Goal: Task Accomplishment & Management: Use online tool/utility

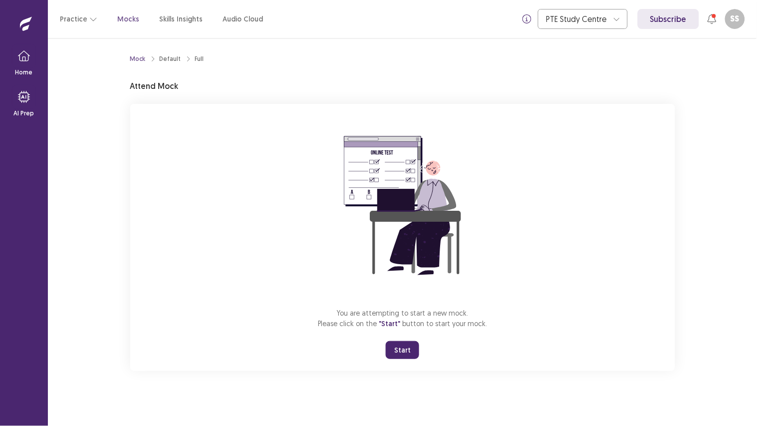
click at [400, 351] on button "Start" at bounding box center [402, 350] width 33 height 18
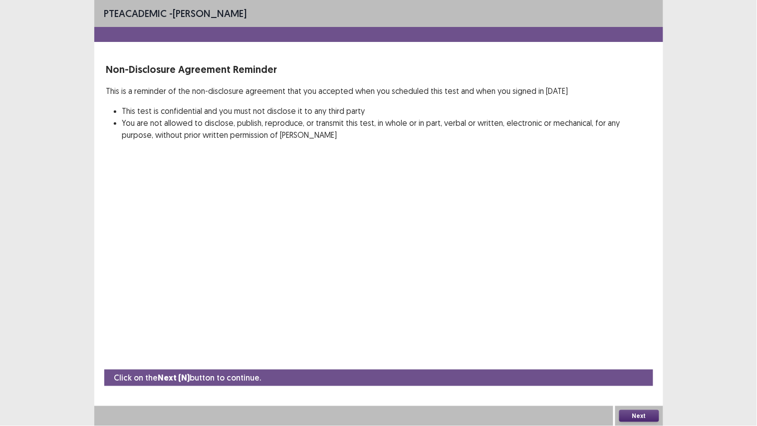
click at [639, 419] on button "Next" at bounding box center [639, 416] width 40 height 12
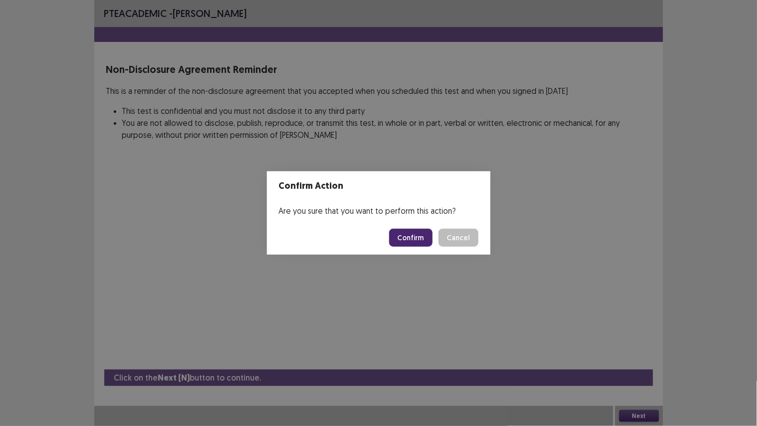
click at [406, 241] on button "Confirm" at bounding box center [410, 238] width 43 height 18
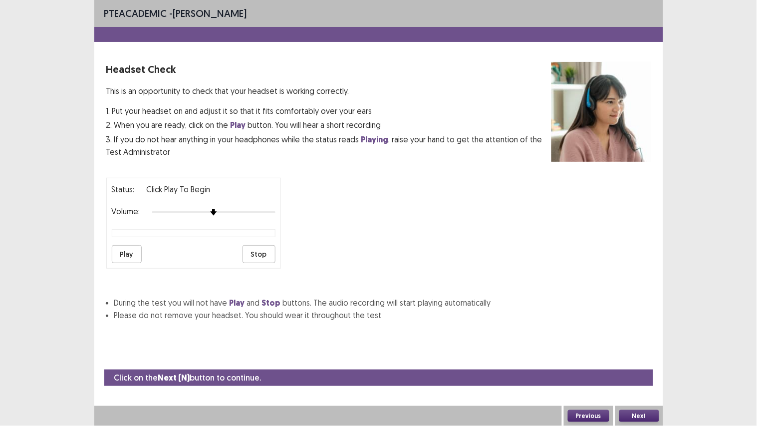
click at [634, 418] on button "Next" at bounding box center [639, 416] width 40 height 12
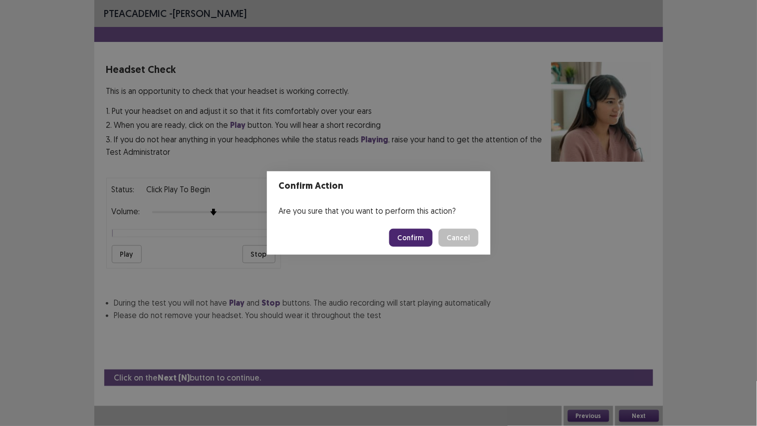
click at [413, 239] on button "Confirm" at bounding box center [410, 238] width 43 height 18
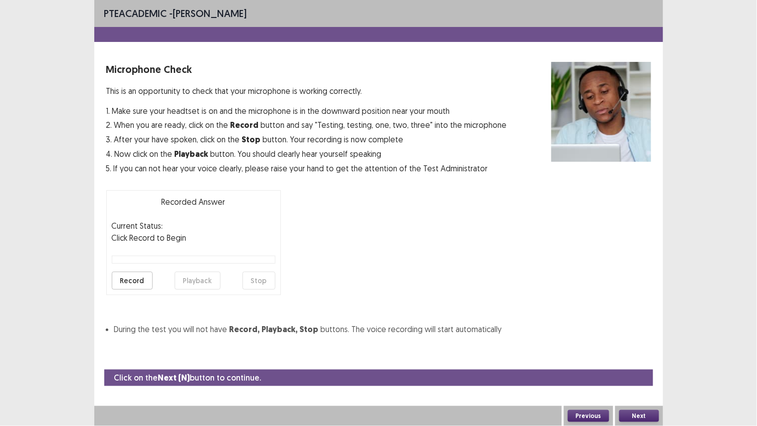
click at [640, 417] on button "Next" at bounding box center [639, 416] width 40 height 12
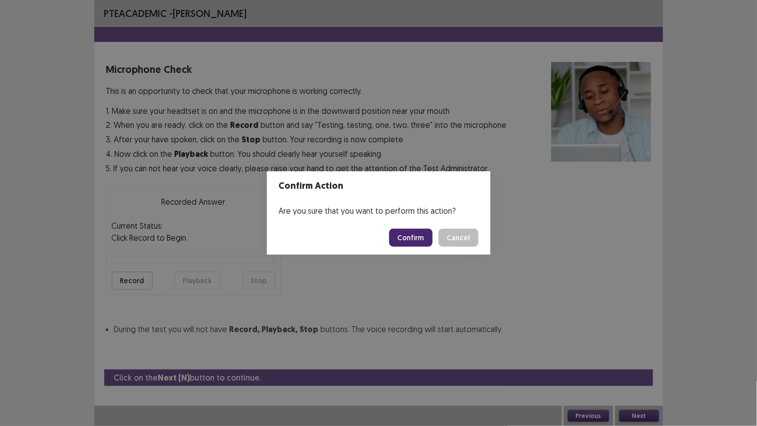
click at [422, 241] on button "Confirm" at bounding box center [410, 238] width 43 height 18
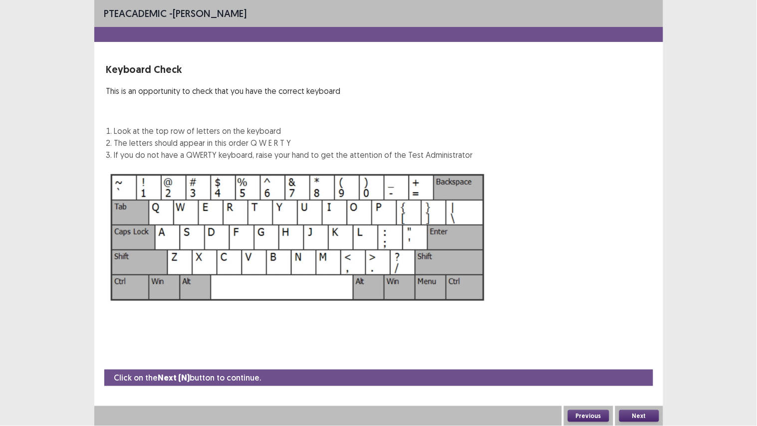
click at [650, 418] on button "Next" at bounding box center [639, 416] width 40 height 12
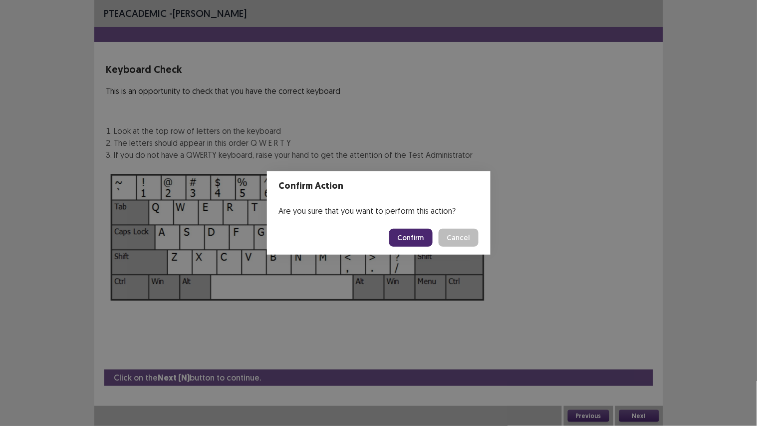
click at [417, 240] on button "Confirm" at bounding box center [410, 238] width 43 height 18
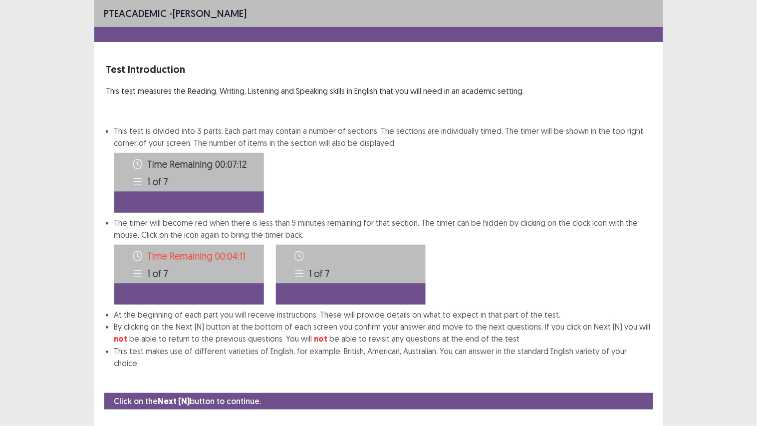
scroll to position [6, 0]
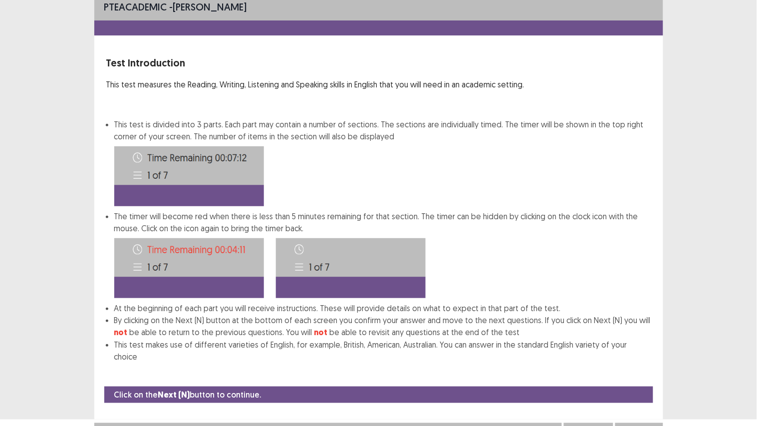
click at [645, 425] on button "Next" at bounding box center [639, 433] width 40 height 12
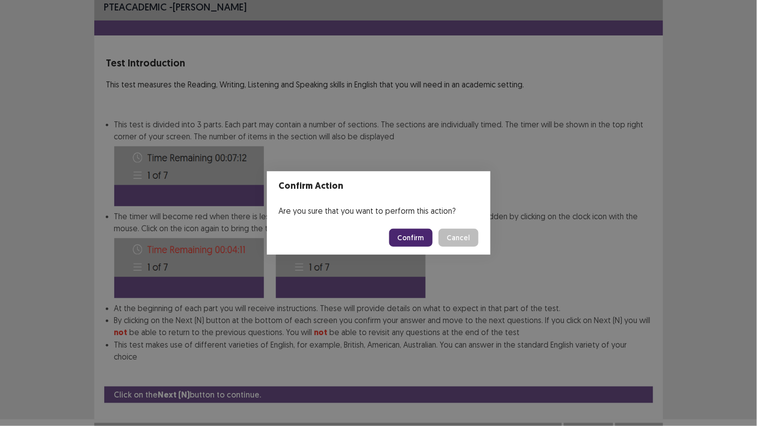
click at [402, 230] on button "Confirm" at bounding box center [410, 238] width 43 height 18
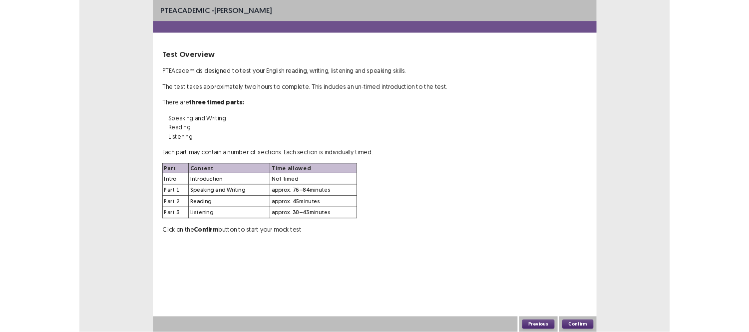
scroll to position [0, 0]
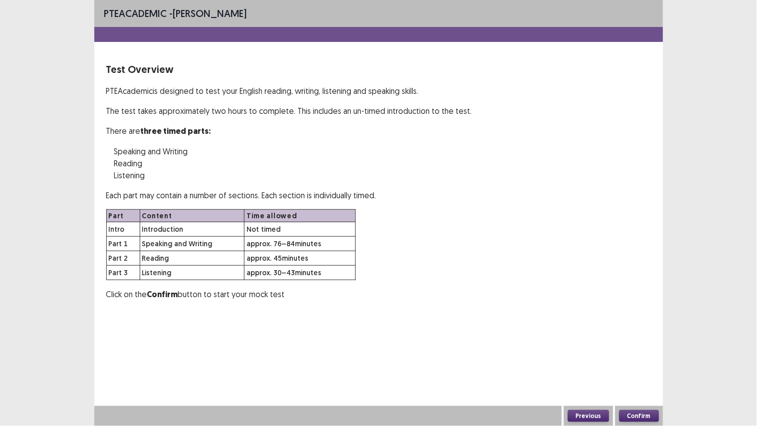
click at [643, 413] on button "Confirm" at bounding box center [639, 416] width 40 height 12
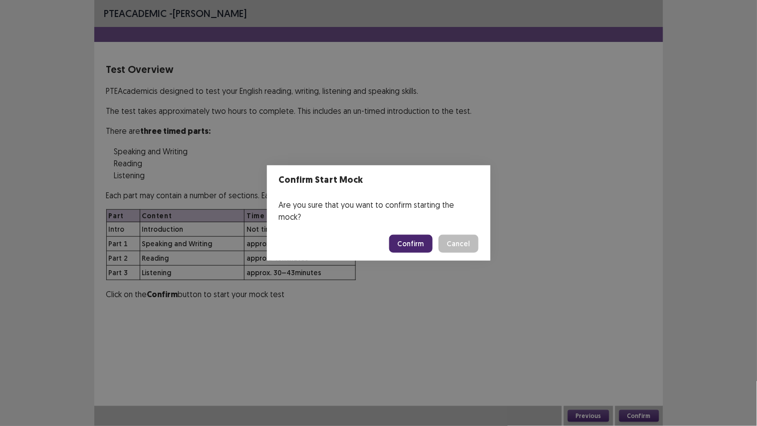
click at [425, 236] on button "Confirm" at bounding box center [410, 244] width 43 height 18
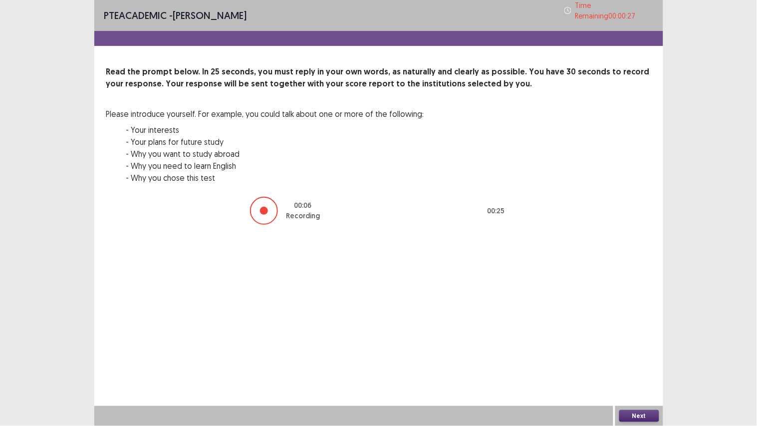
click at [639, 414] on button "Next" at bounding box center [639, 416] width 40 height 12
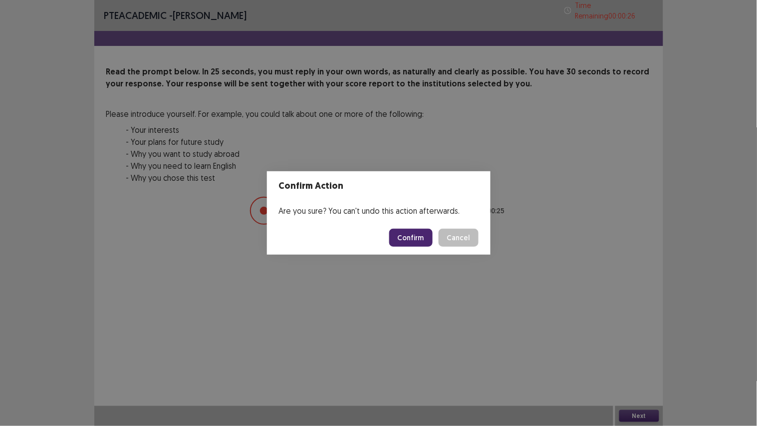
click at [417, 241] on button "Confirm" at bounding box center [410, 238] width 43 height 18
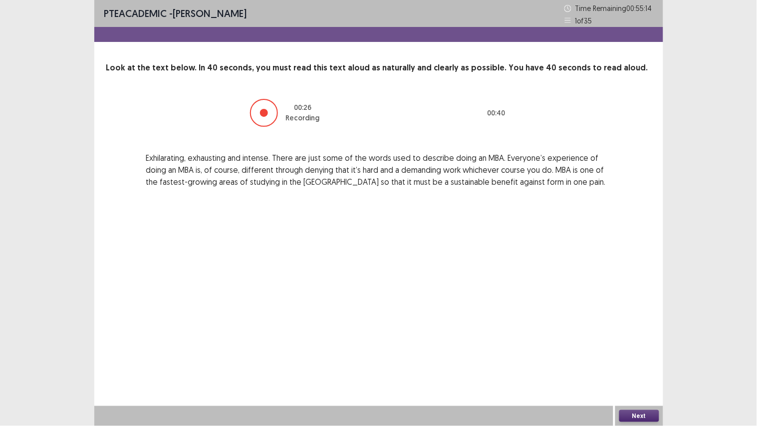
click at [640, 412] on button "Next" at bounding box center [639, 416] width 40 height 12
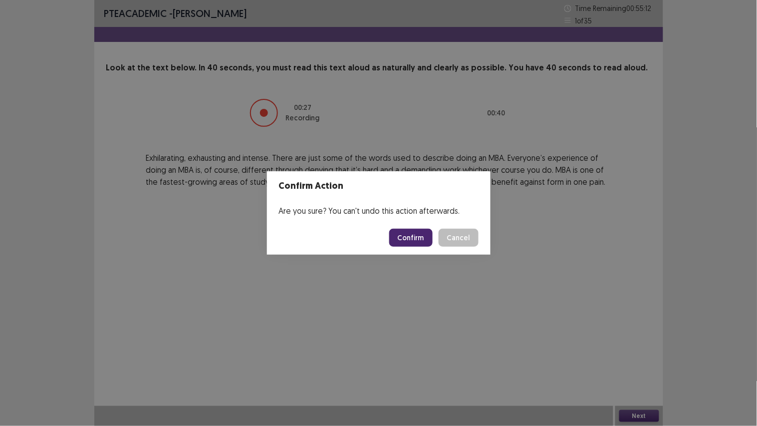
click at [410, 241] on button "Confirm" at bounding box center [410, 238] width 43 height 18
